Goal: Information Seeking & Learning: Learn about a topic

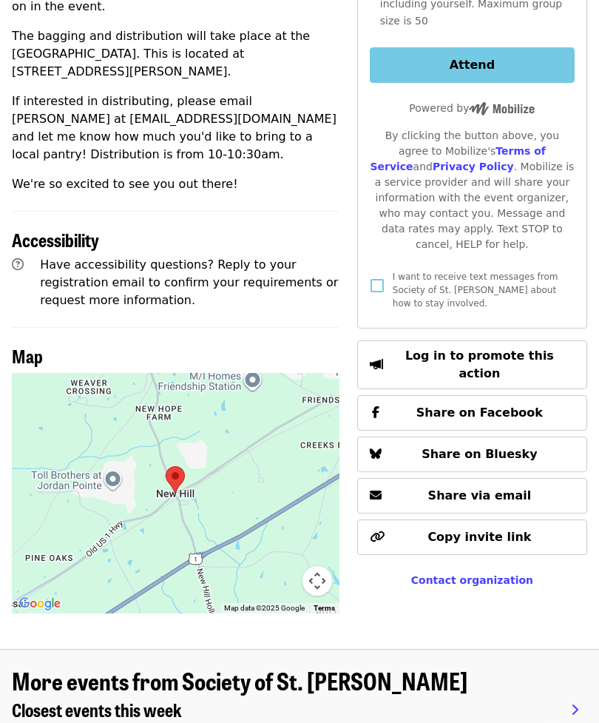
scroll to position [628, 0]
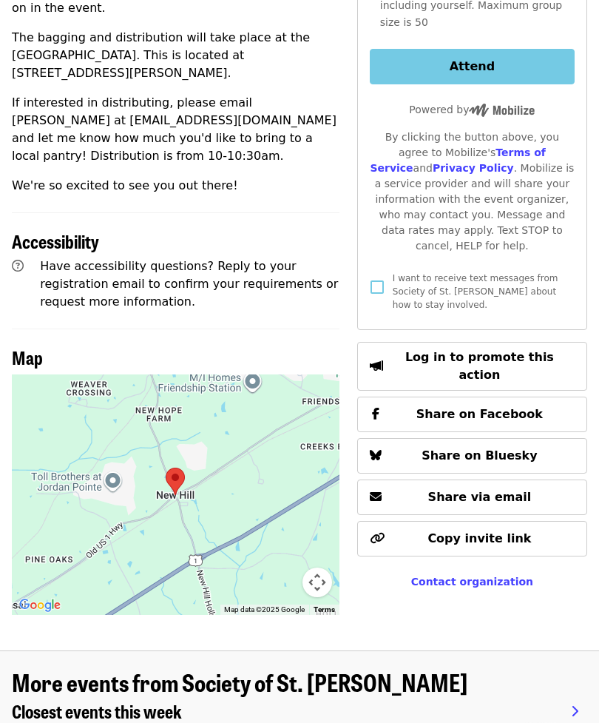
click at [231, 478] on div at bounding box center [176, 494] width 328 height 240
click at [313, 567] on button "Map camera controls" at bounding box center [318, 582] width 30 height 30
click at [144, 494] on div at bounding box center [176, 494] width 328 height 240
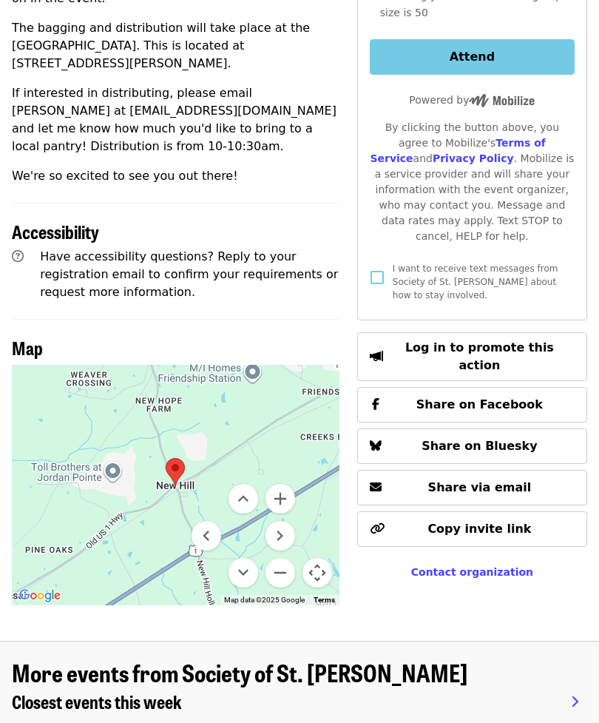
scroll to position [674, 0]
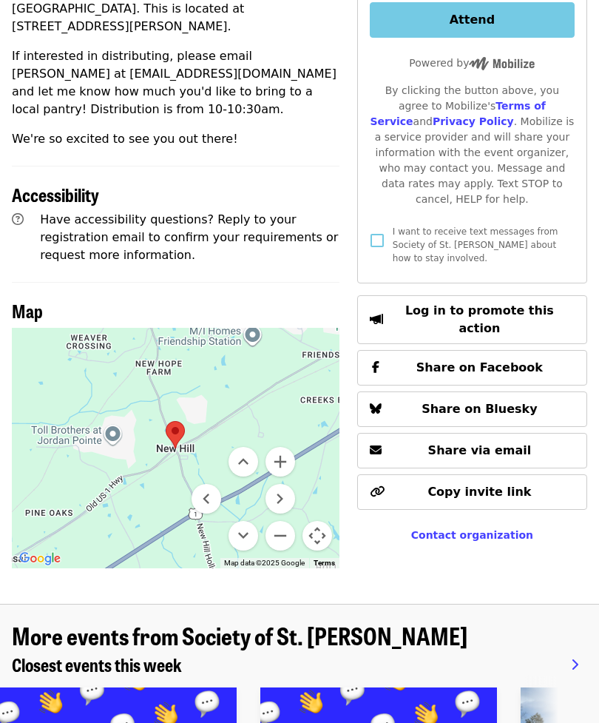
click at [275, 521] on button "Zoom out" at bounding box center [281, 536] width 30 height 30
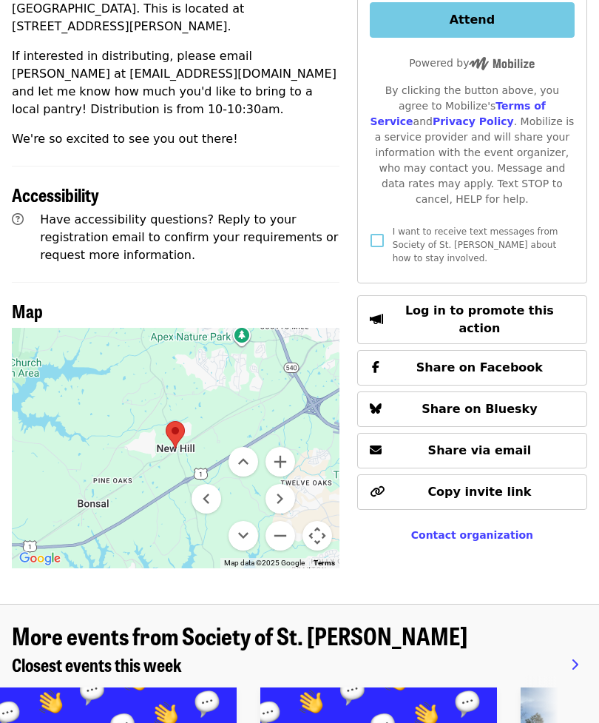
click at [284, 521] on button "Zoom out" at bounding box center [281, 536] width 30 height 30
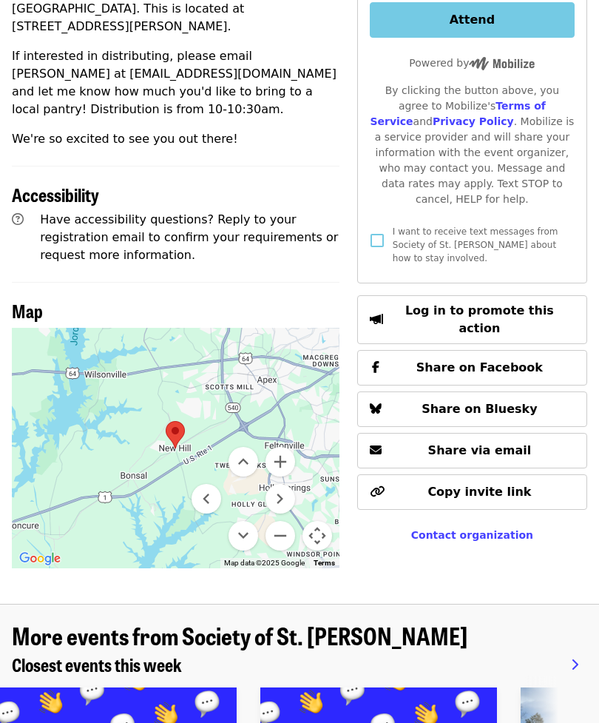
click at [280, 521] on button "Zoom out" at bounding box center [281, 536] width 30 height 30
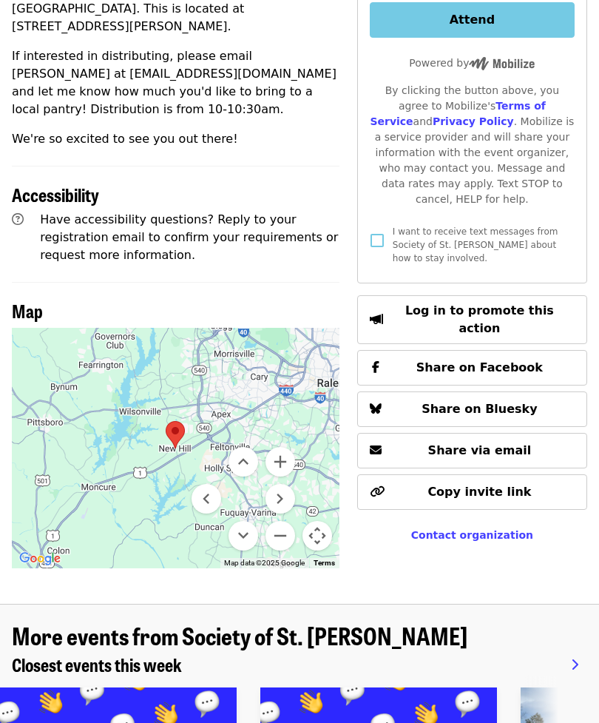
click at [95, 458] on div at bounding box center [176, 448] width 328 height 240
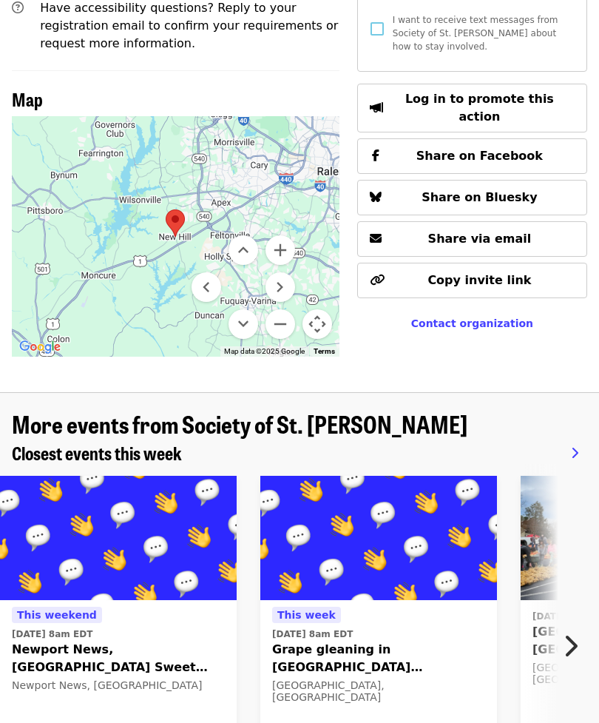
scroll to position [886, 0]
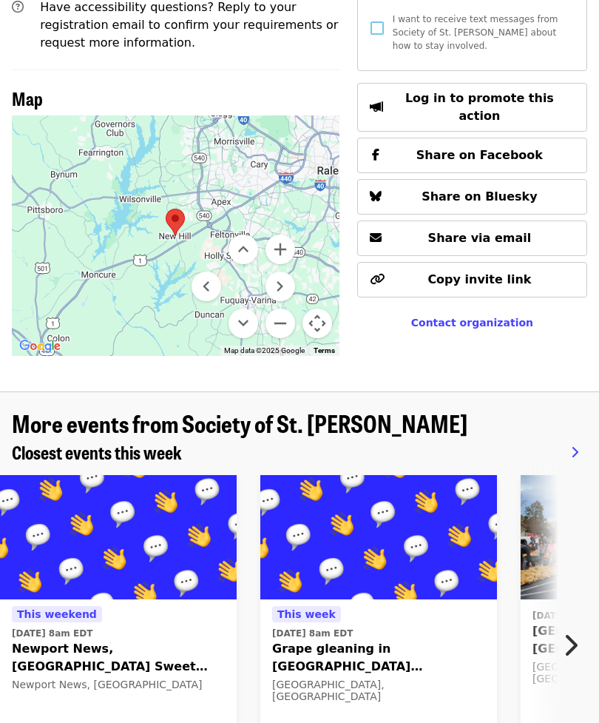
click at [564, 632] on icon "chevron-right icon" at bounding box center [570, 646] width 15 height 28
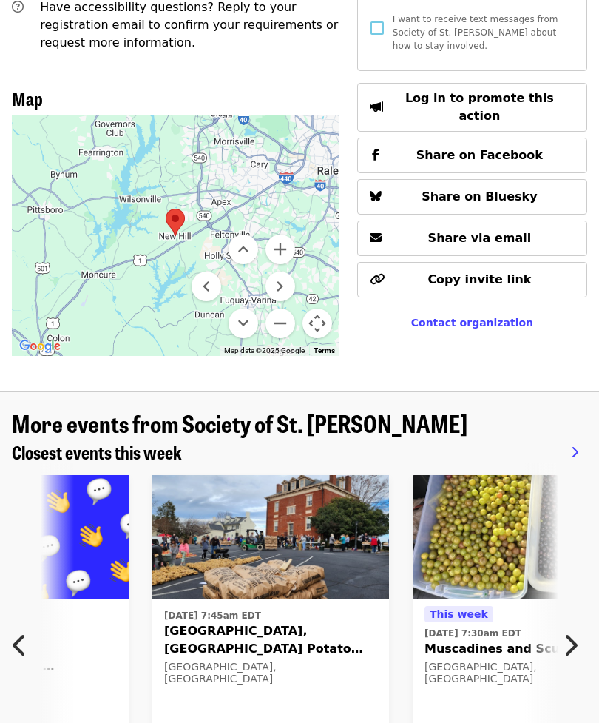
scroll to position [0, 396]
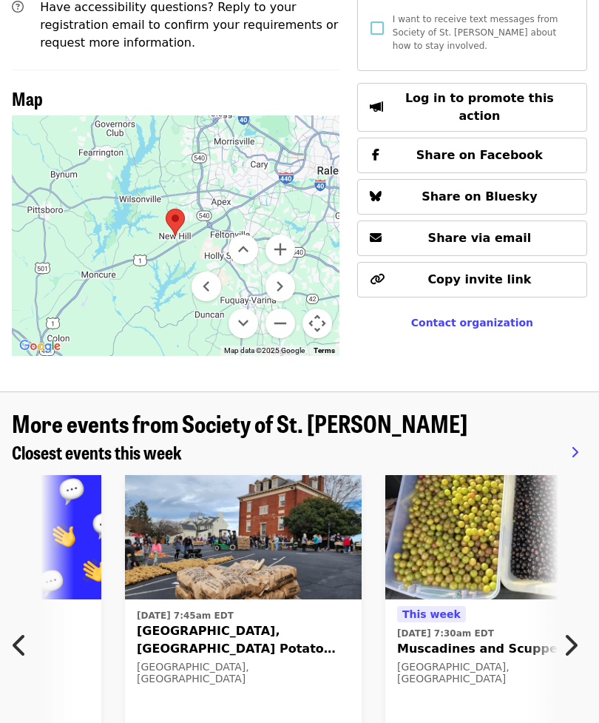
click at [579, 624] on button "Next item" at bounding box center [574, 644] width 49 height 41
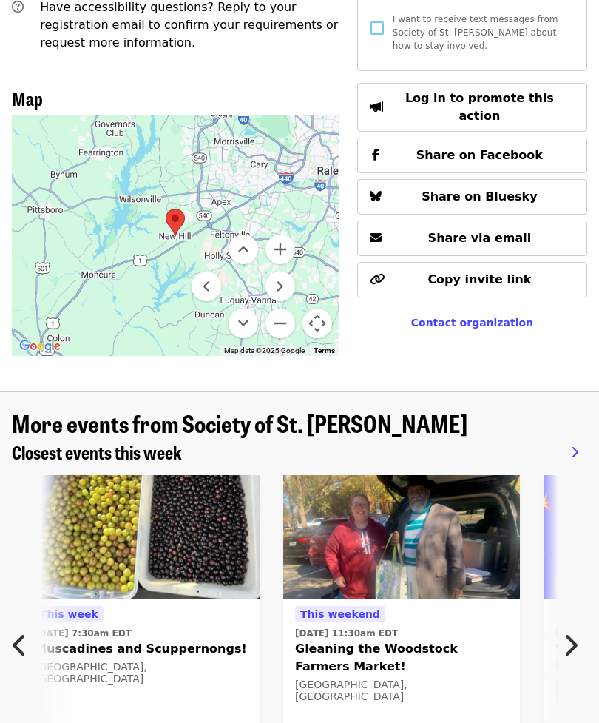
scroll to position [0, 791]
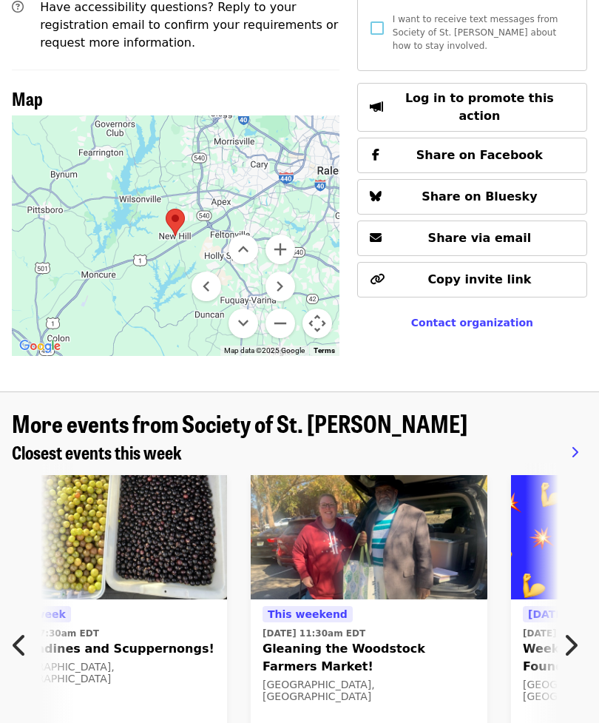
click at [31, 624] on button "Previous item" at bounding box center [24, 644] width 49 height 41
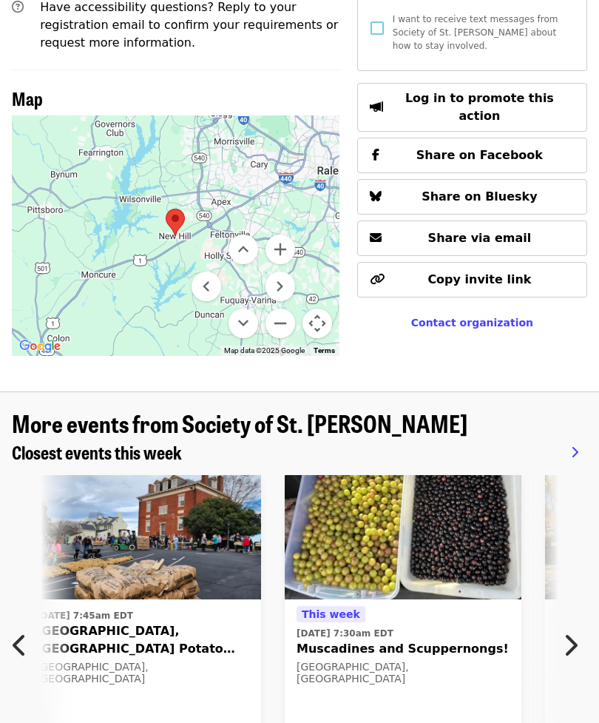
scroll to position [0, 396]
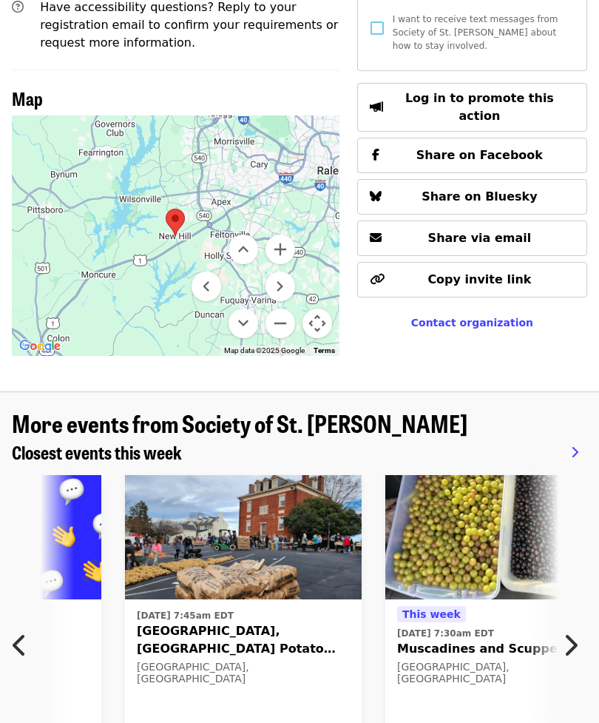
click at [581, 624] on button "Next item" at bounding box center [574, 644] width 49 height 41
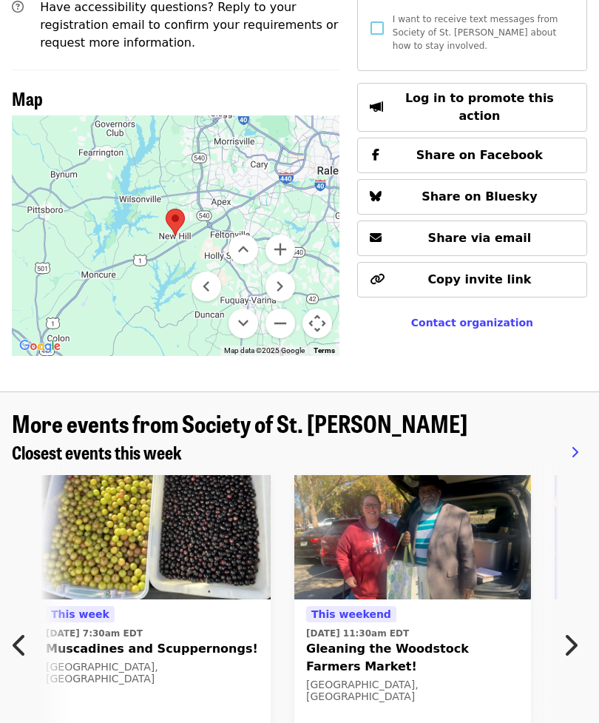
scroll to position [0, 791]
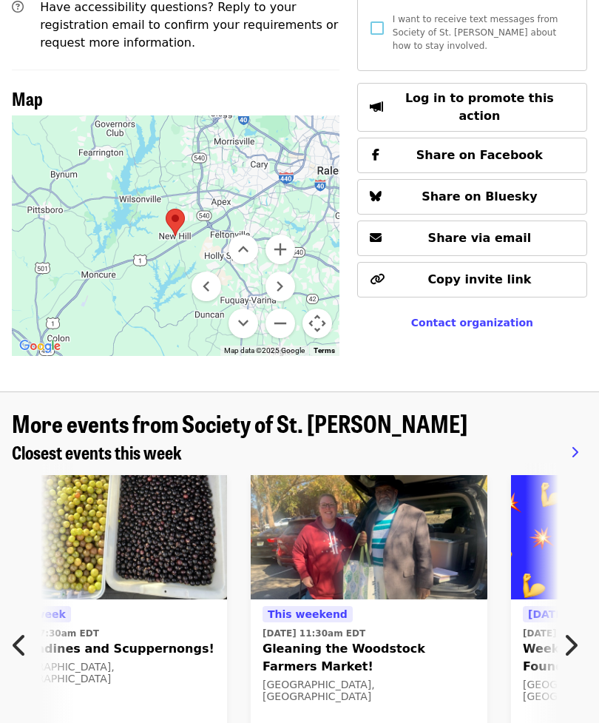
click at [578, 624] on button "Next item" at bounding box center [574, 644] width 49 height 41
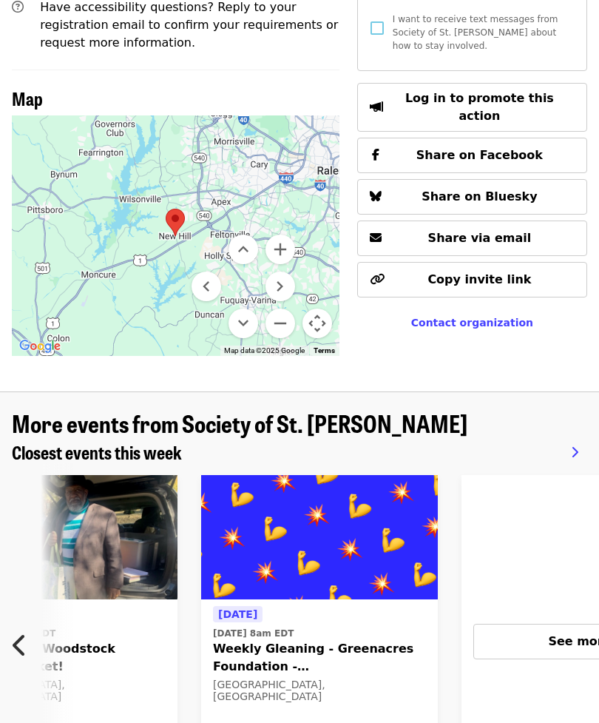
scroll to position [0, 1186]
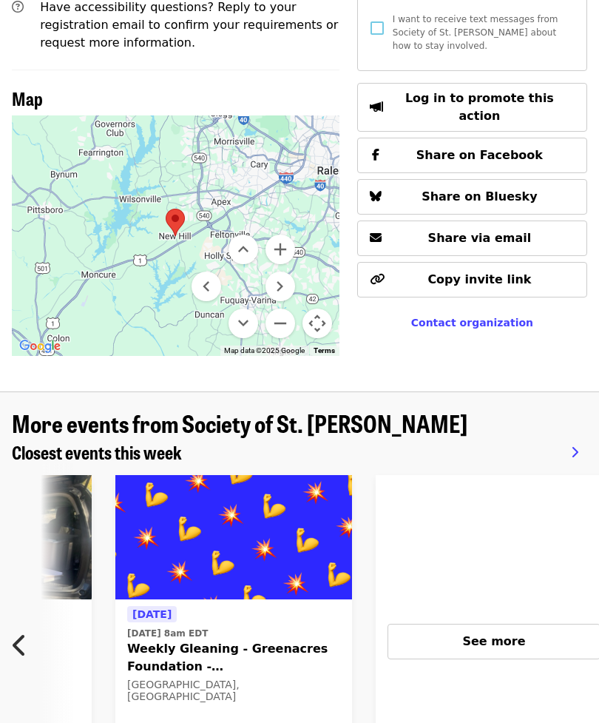
click at [21, 631] on icon "chevron-left icon" at bounding box center [20, 645] width 15 height 28
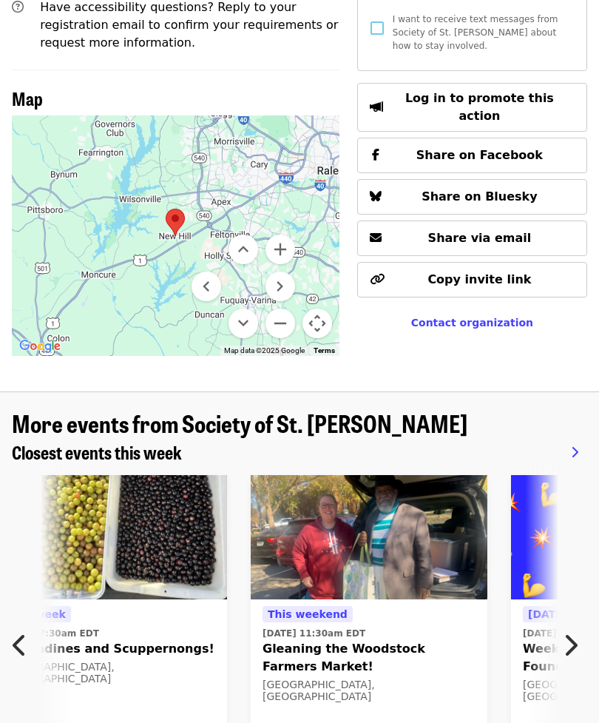
click at [7, 624] on button "Previous item" at bounding box center [24, 644] width 49 height 41
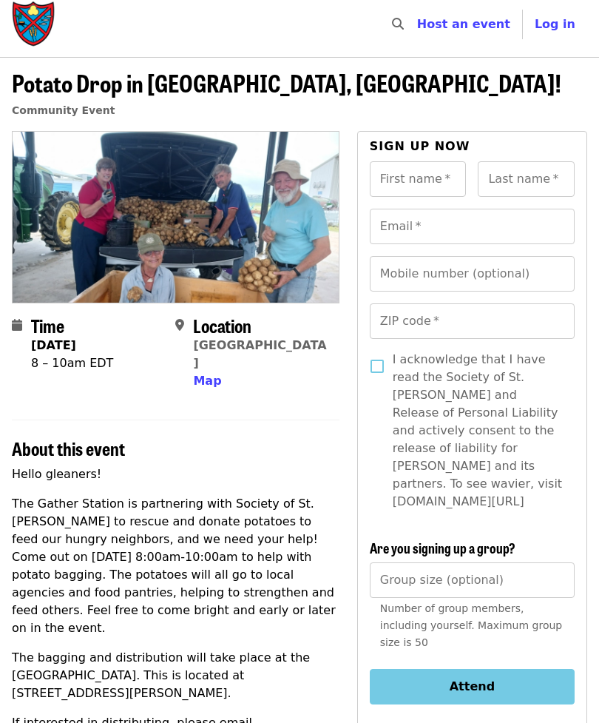
scroll to position [0, 0]
